Goal: Check status: Check status

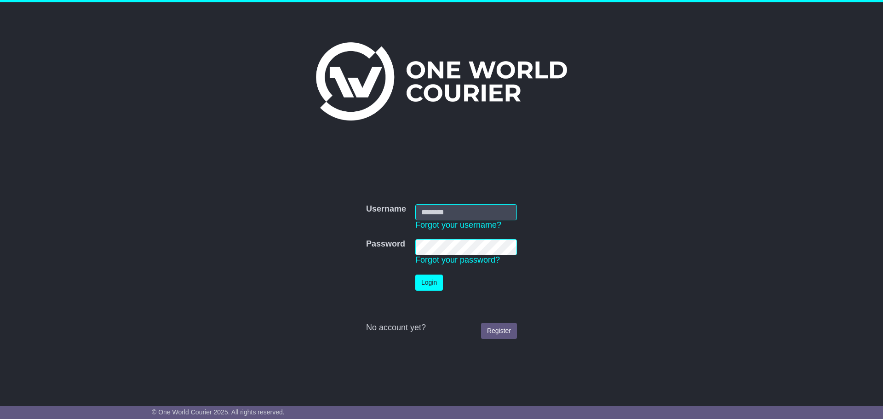
type input "**********"
click at [428, 283] on button "Login" at bounding box center [429, 283] width 28 height 16
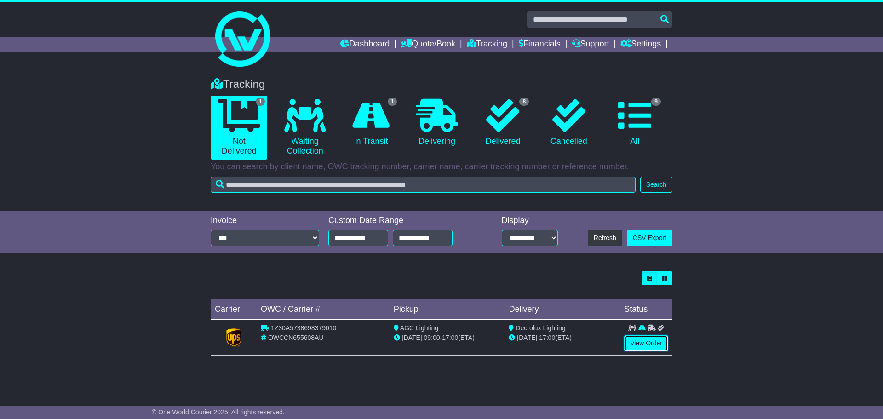
click at [653, 348] on link "View Order" at bounding box center [646, 343] width 44 height 16
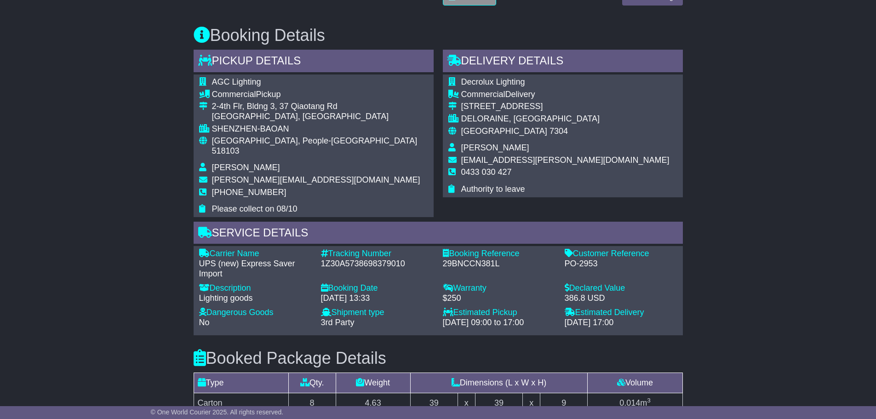
scroll to position [506, 0]
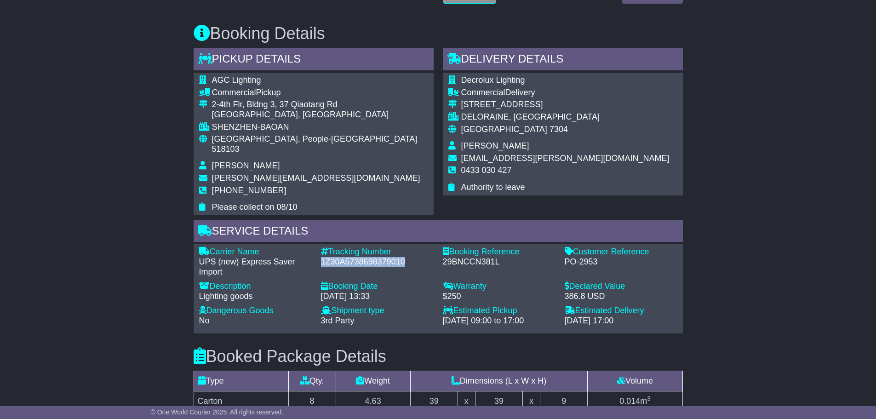
drag, startPoint x: 322, startPoint y: 250, endPoint x: 403, endPoint y: 251, distance: 80.9
click at [403, 257] on div "1Z30A5738698379010" at bounding box center [377, 262] width 113 height 10
copy div "1Z30A5738698379010"
